Goal: Task Accomplishment & Management: Use online tool/utility

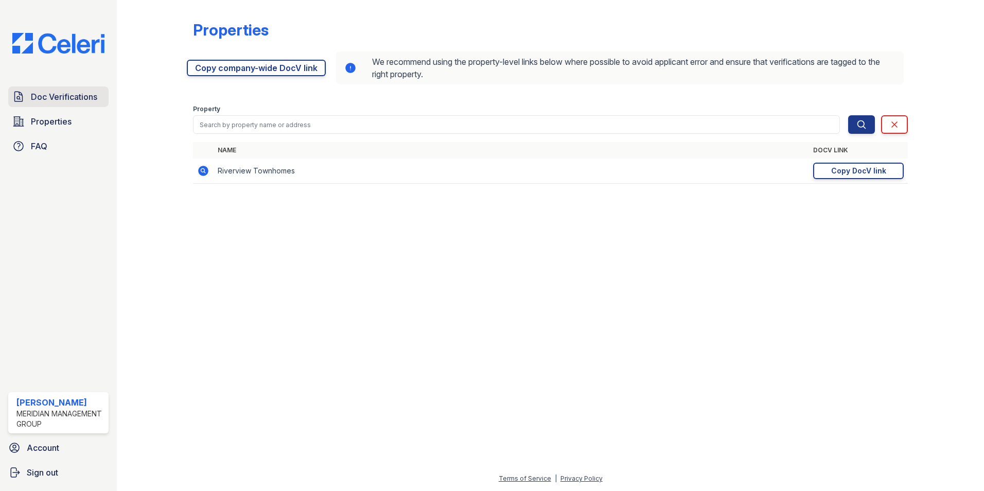
click at [36, 102] on span "Doc Verifications" at bounding box center [64, 97] width 66 height 12
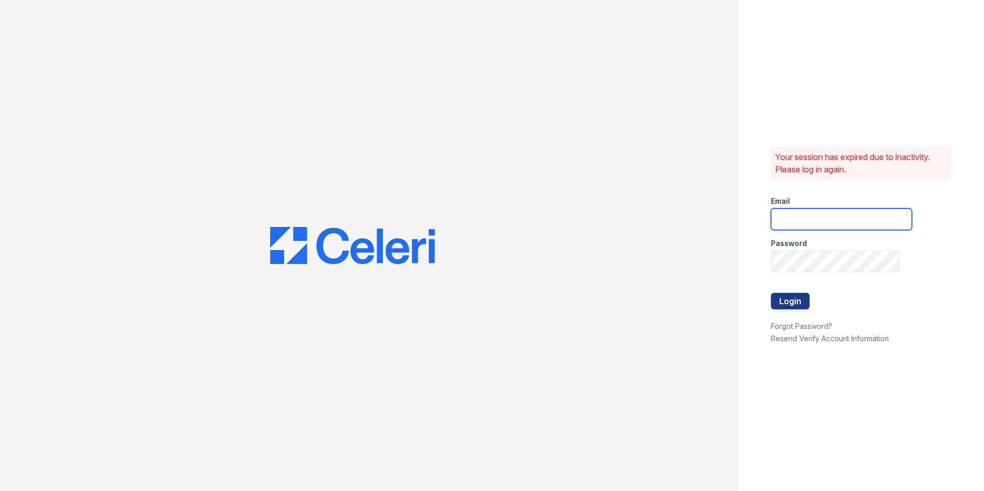
type input "nmendez@mmgmgt.com"
click at [798, 295] on button "Login" at bounding box center [790, 301] width 39 height 16
